Goal: Transaction & Acquisition: Purchase product/service

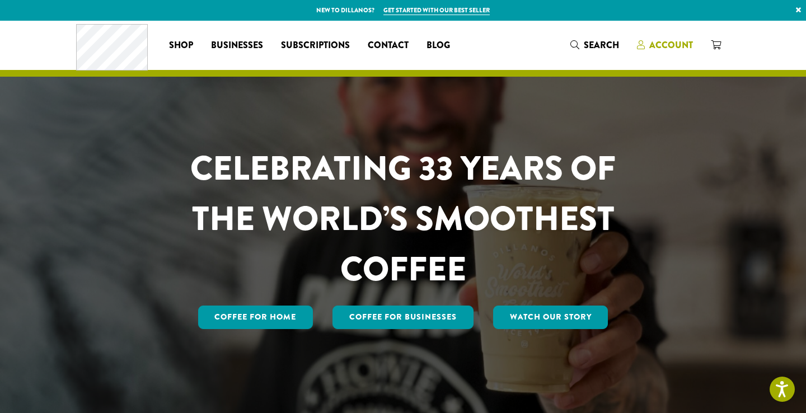
click at [682, 50] on span "Account" at bounding box center [671, 45] width 44 height 13
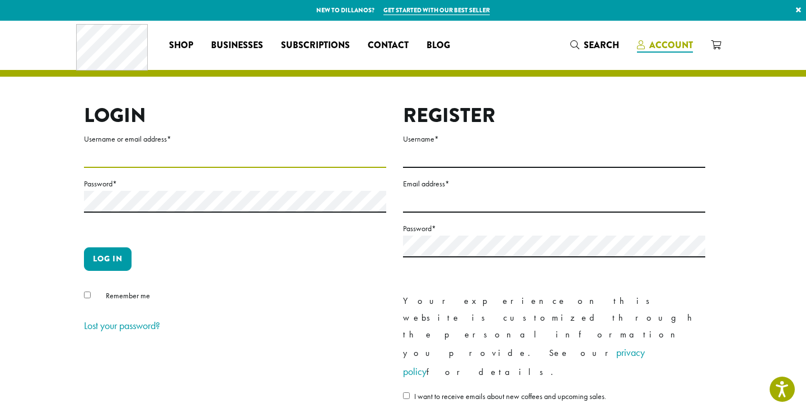
type input "*******"
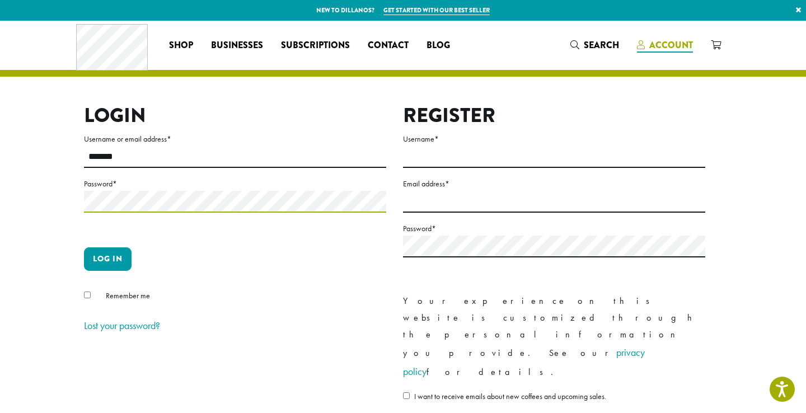
click at [107, 259] on button "Log in" at bounding box center [108, 259] width 48 height 24
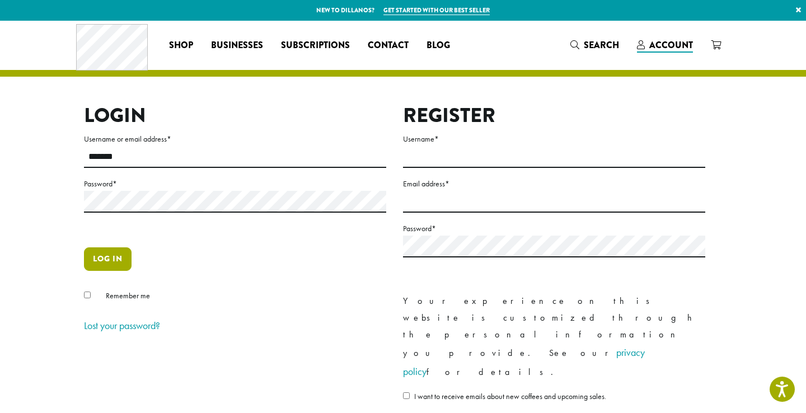
click at [119, 259] on button "Log in" at bounding box center [108, 259] width 48 height 24
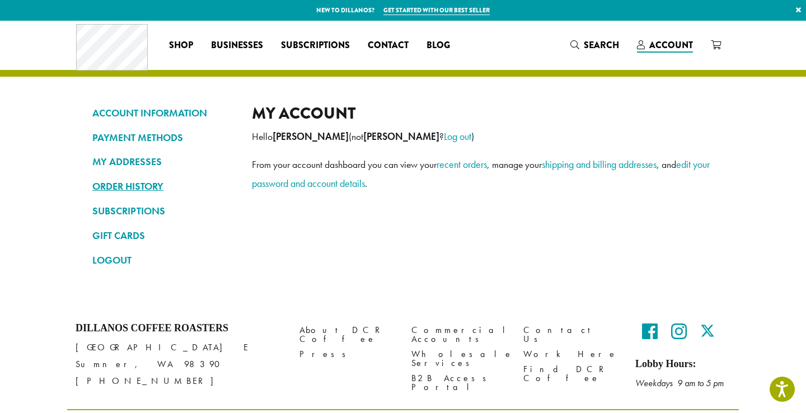
click at [142, 188] on link "ORDER HISTORY" at bounding box center [163, 186] width 143 height 19
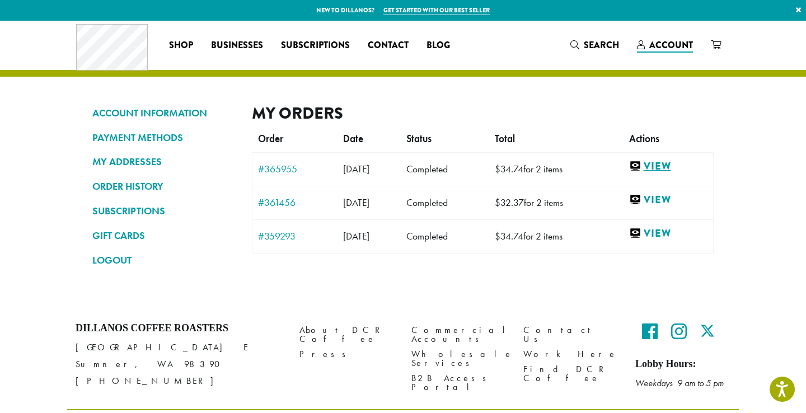
click at [677, 163] on link "View" at bounding box center [668, 167] width 78 height 14
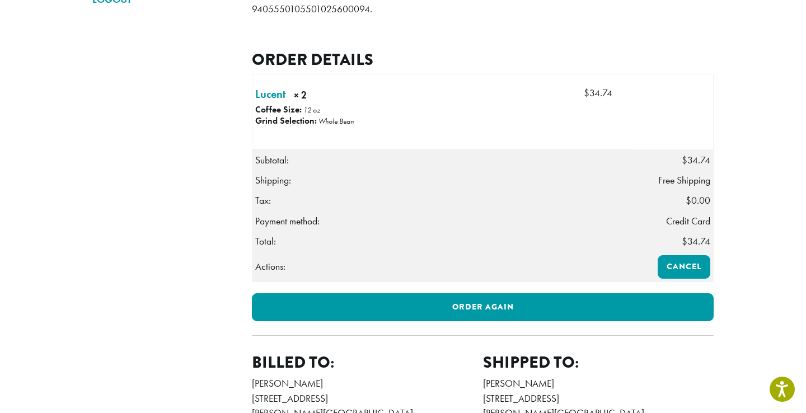
scroll to position [261, 0]
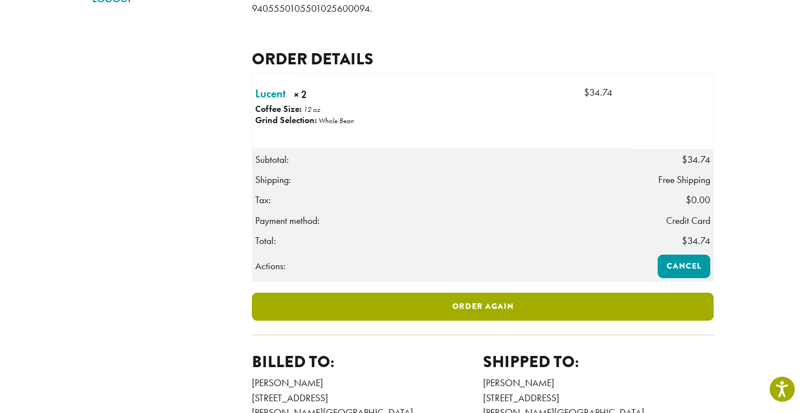
click at [444, 313] on link "Order again" at bounding box center [483, 307] width 462 height 28
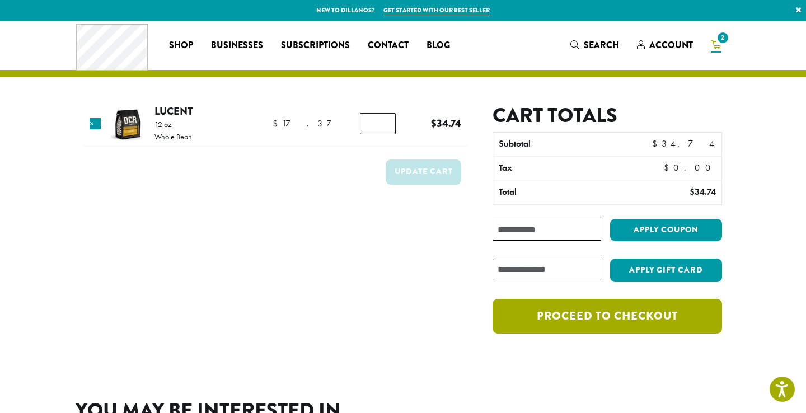
click at [622, 323] on link "Proceed to checkout" at bounding box center [607, 316] width 229 height 35
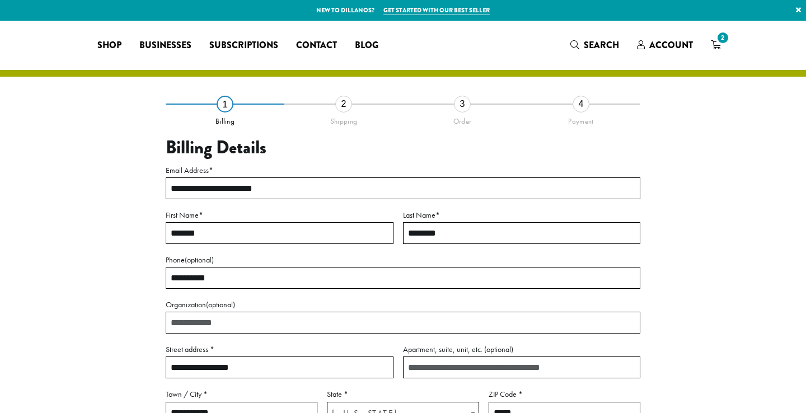
select select "**"
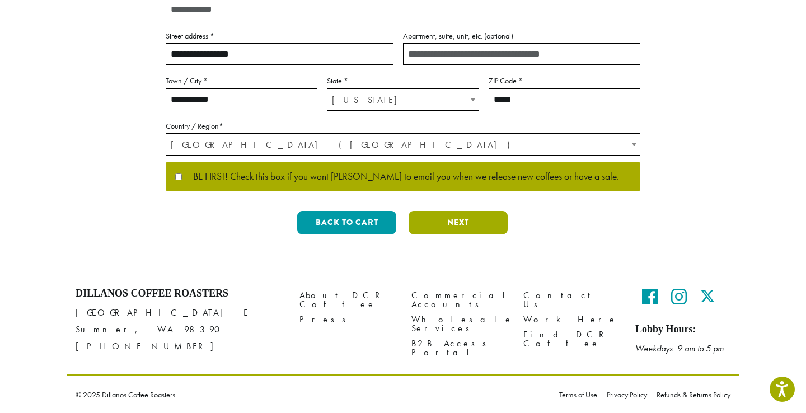
scroll to position [313, 0]
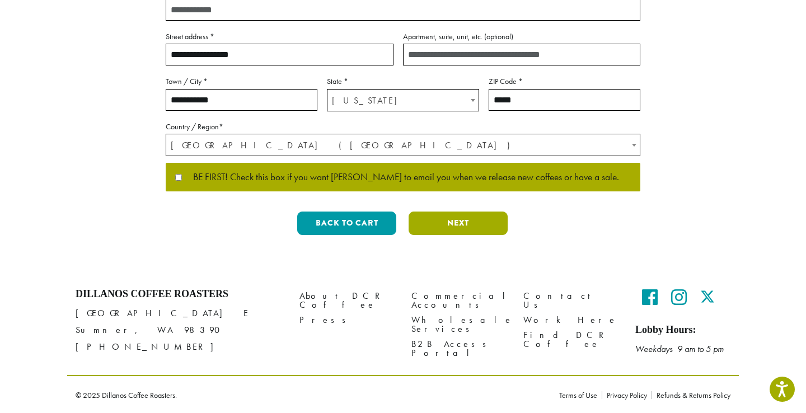
click at [480, 226] on button "Next" at bounding box center [458, 224] width 99 height 24
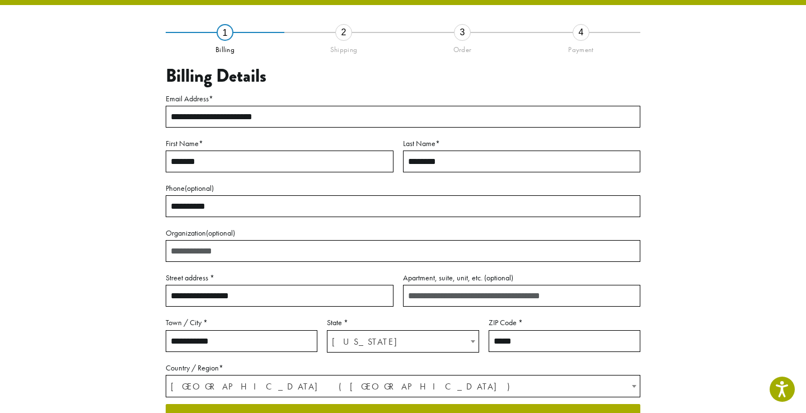
scroll to position [59, 0]
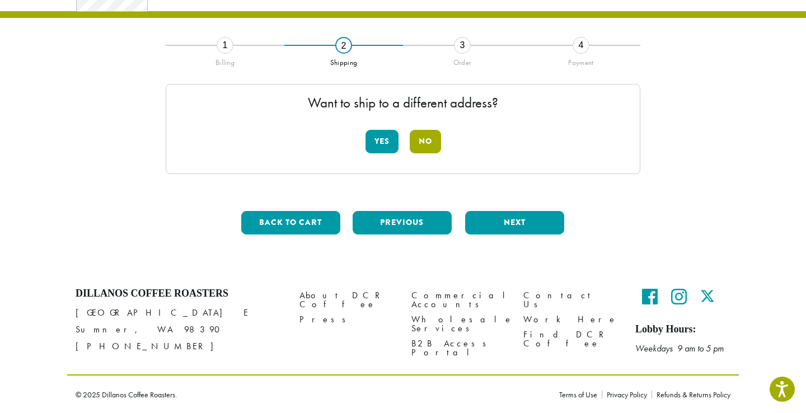
click at [424, 146] on button "No" at bounding box center [425, 142] width 31 height 24
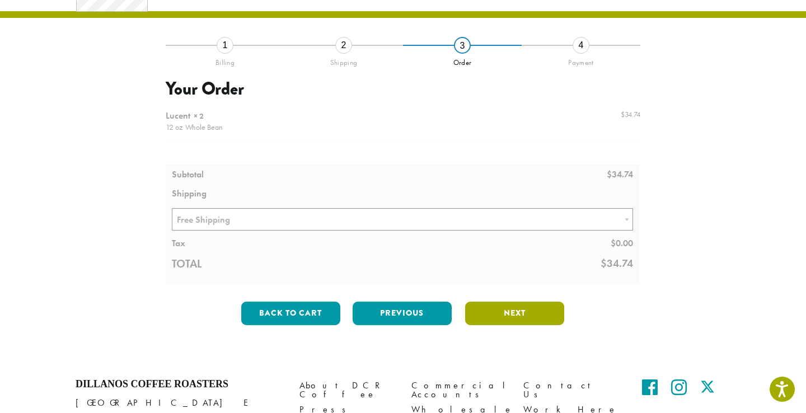
click at [503, 310] on button "Next" at bounding box center [514, 314] width 99 height 24
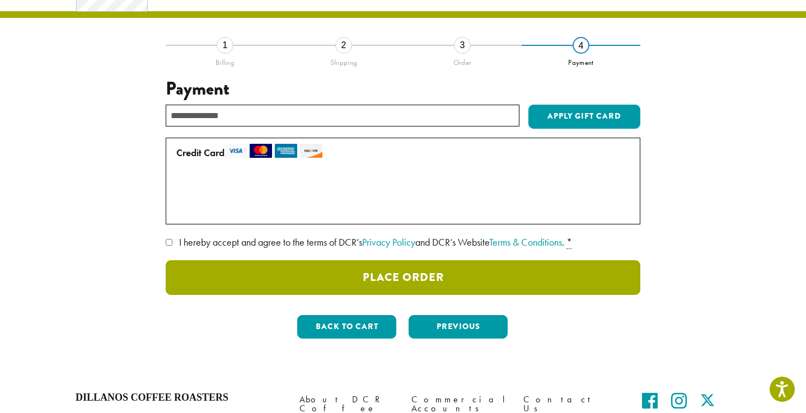
click at [445, 271] on button "Place Order" at bounding box center [403, 277] width 475 height 35
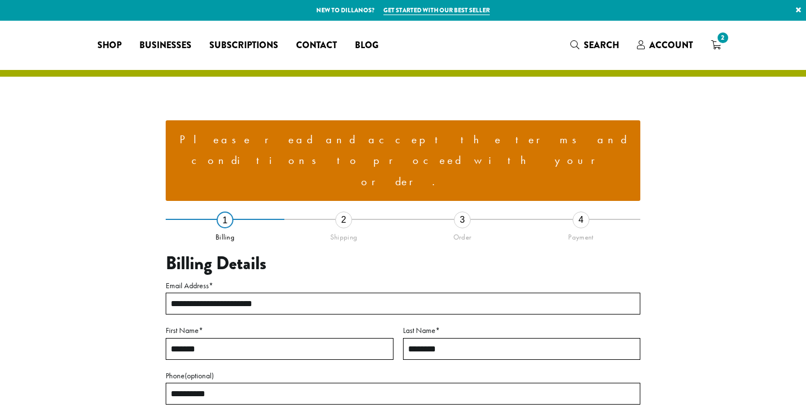
select select "**"
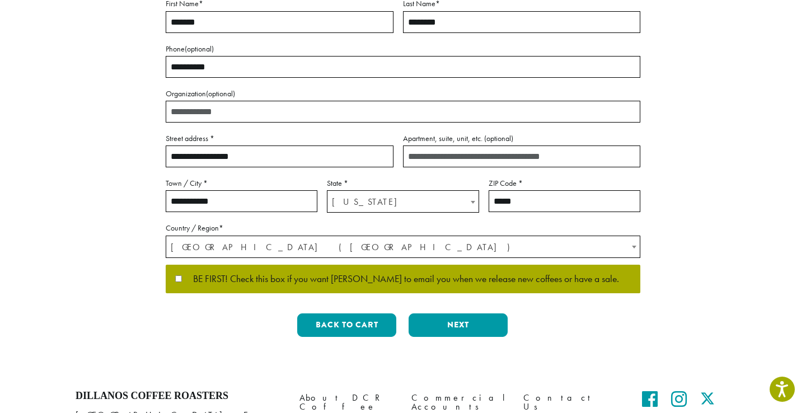
scroll to position [397, 0]
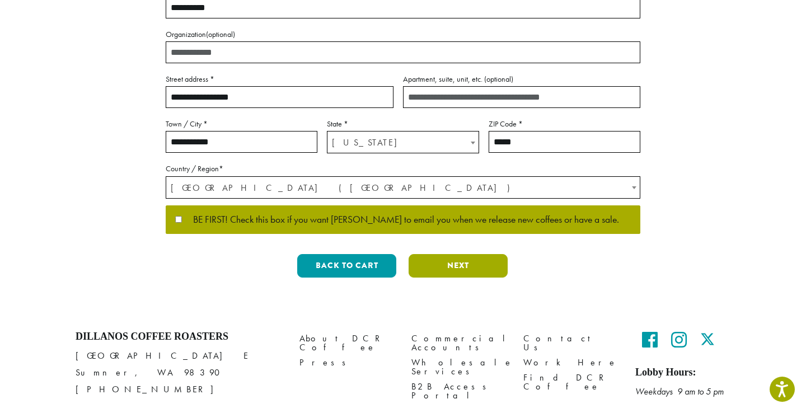
click at [442, 254] on button "Next" at bounding box center [458, 266] width 99 height 24
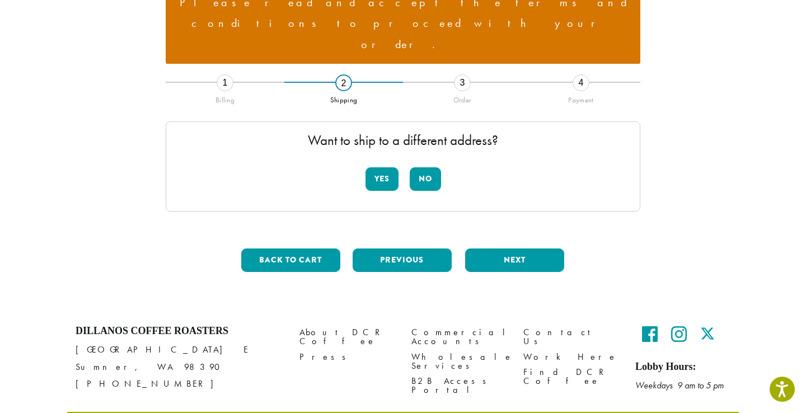
scroll to position [132, 0]
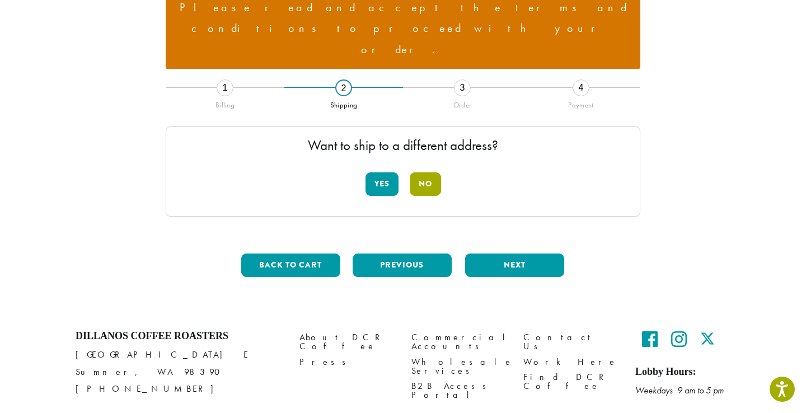
click at [425, 172] on button "No" at bounding box center [425, 184] width 31 height 24
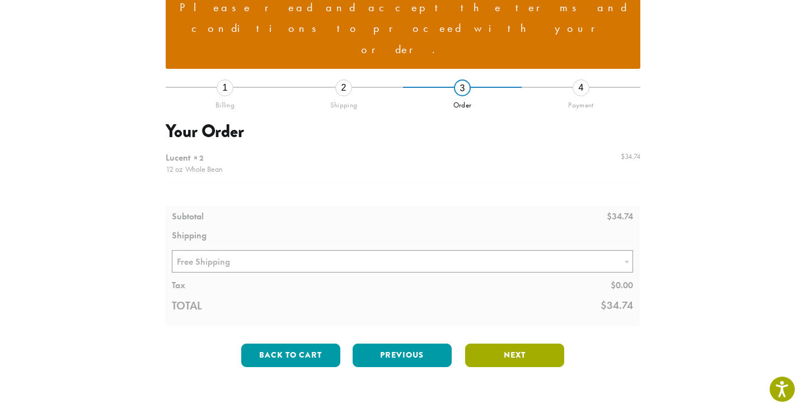
click at [488, 344] on button "Next" at bounding box center [514, 356] width 99 height 24
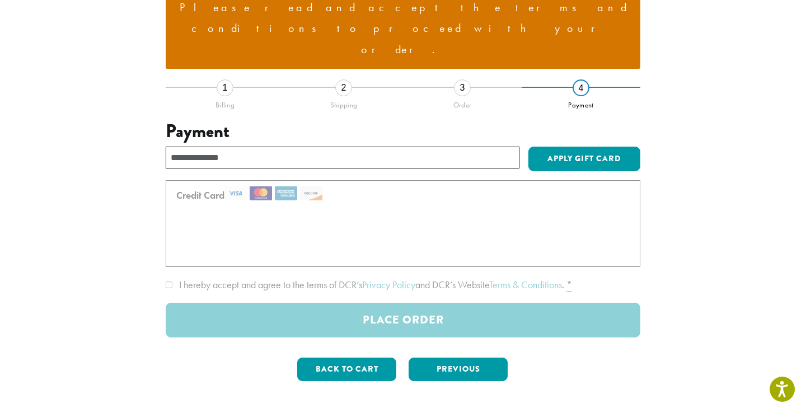
click at [168, 245] on div at bounding box center [403, 258] width 475 height 157
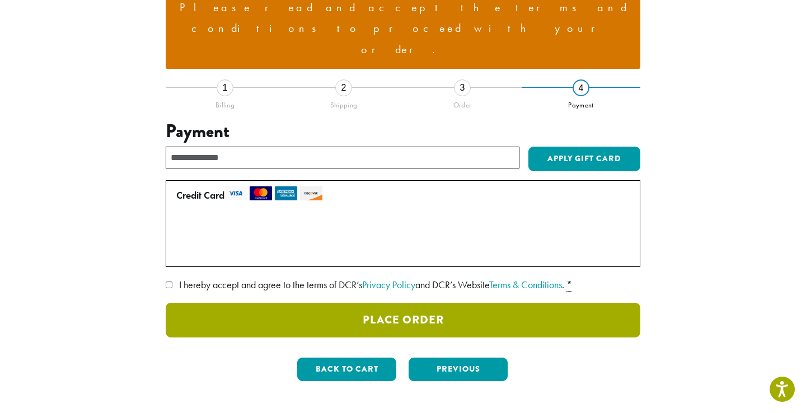
click at [449, 303] on button "Place Order" at bounding box center [403, 320] width 475 height 35
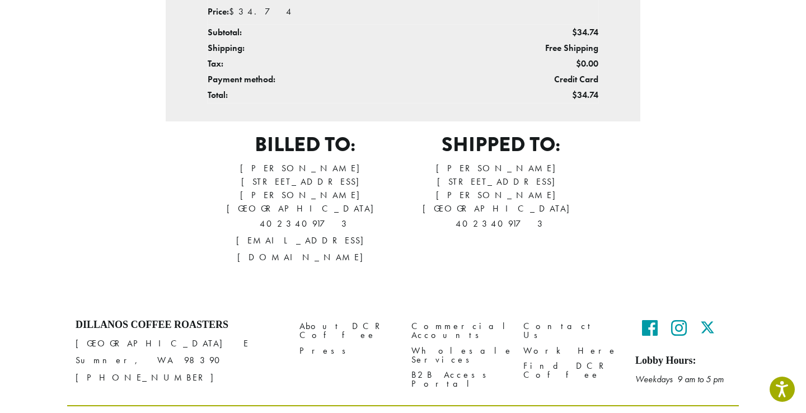
scroll to position [399, 0]
